Goal: Information Seeking & Learning: Learn about a topic

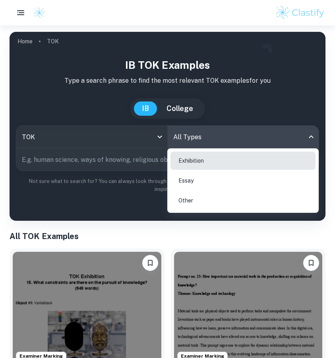
click at [207, 178] on li "Essay" at bounding box center [243, 180] width 145 height 18
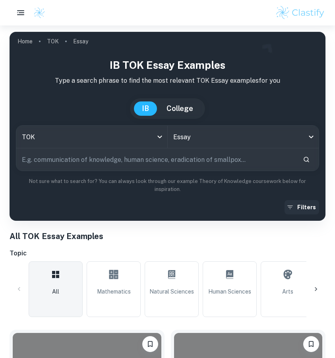
click at [308, 206] on button "Filters" at bounding box center [302, 207] width 35 height 14
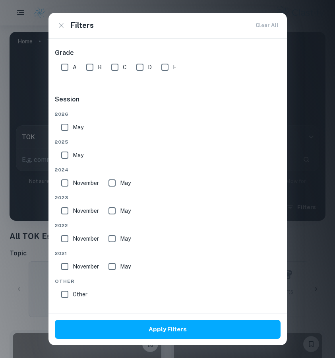
click at [69, 74] on input "A" at bounding box center [65, 67] width 16 height 16
checkbox input "true"
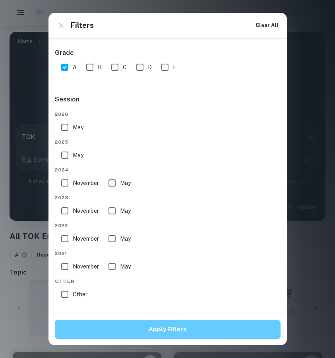
click at [157, 330] on button "Apply Filters" at bounding box center [168, 329] width 226 height 19
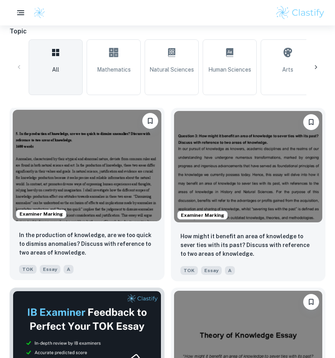
scroll to position [245, 0]
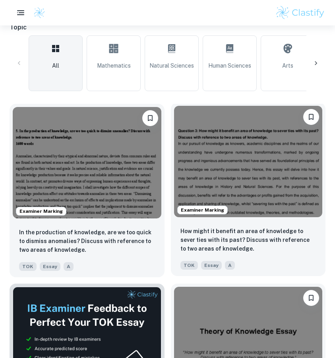
click at [246, 170] on img at bounding box center [248, 161] width 149 height 111
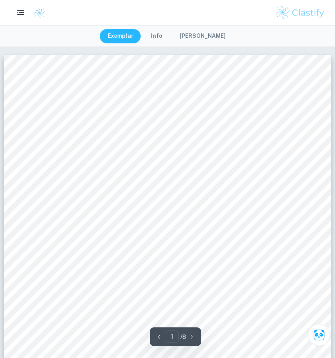
click at [161, 29] on button "Info" at bounding box center [156, 36] width 27 height 14
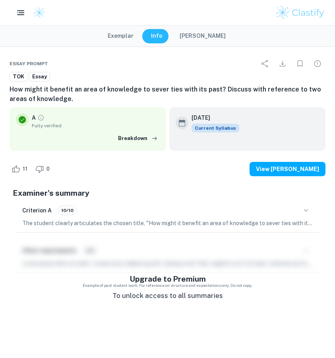
click at [136, 37] on button "Exemplar" at bounding box center [121, 36] width 42 height 14
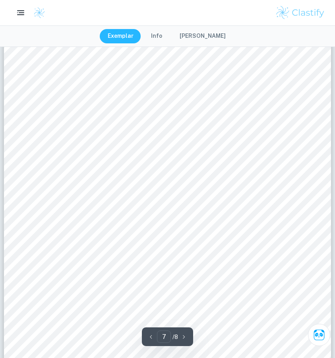
scroll to position [3024, 0]
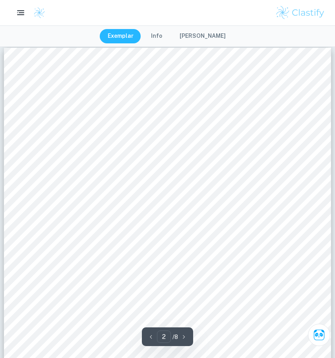
type input "1"
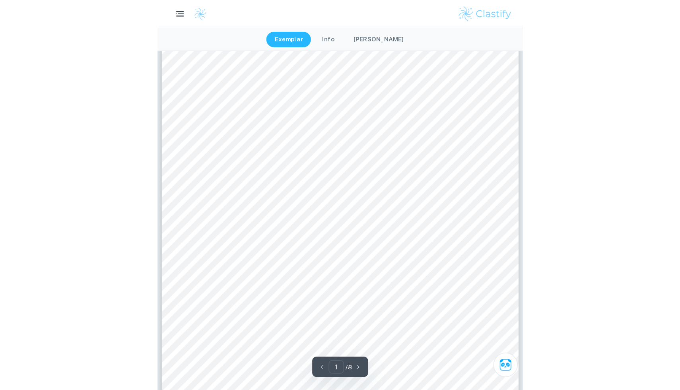
scroll to position [43, 0]
